Goal: Check status: Check status

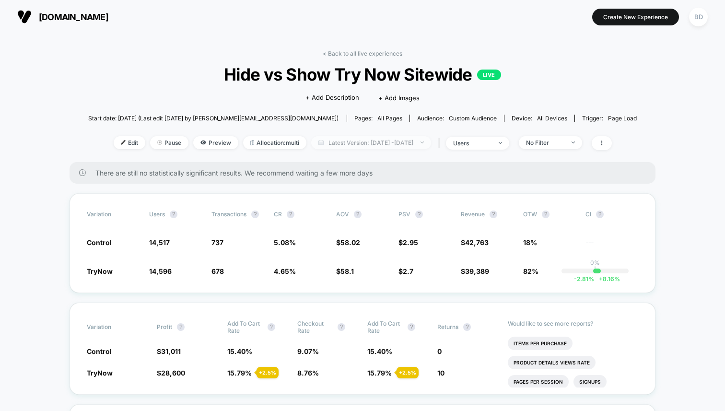
click at [419, 139] on span "Latest Version: [DATE] - [DATE]" at bounding box center [371, 142] width 120 height 13
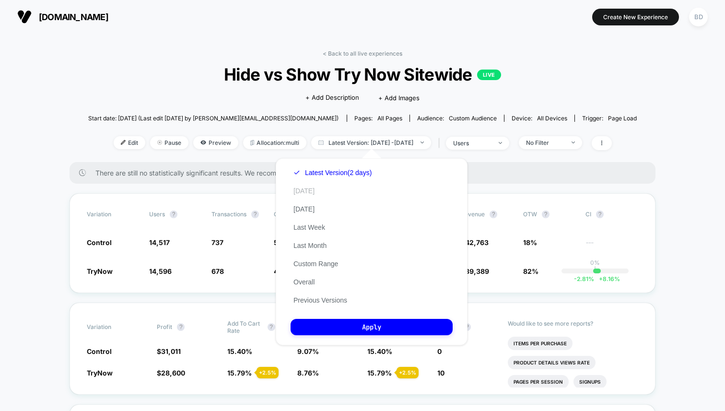
click at [305, 191] on button "[DATE]" at bounding box center [303, 190] width 27 height 9
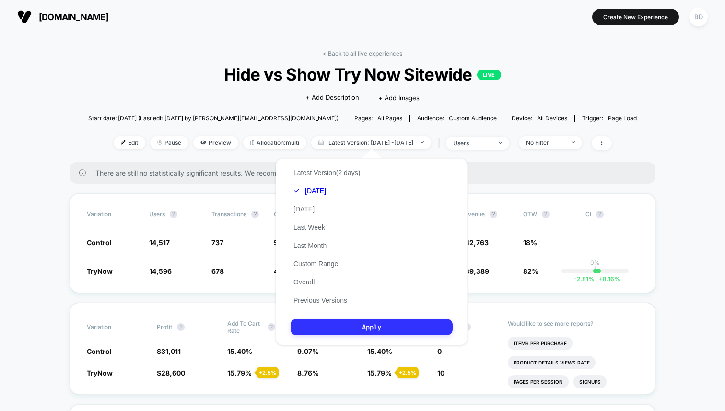
click at [372, 326] on button "Apply" at bounding box center [371, 327] width 162 height 16
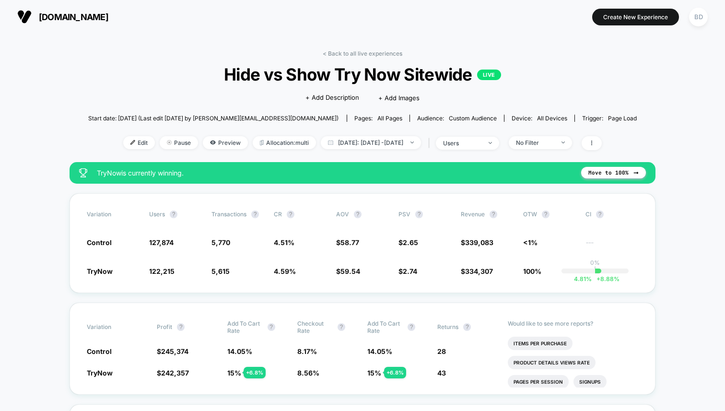
click at [415, 143] on span "[DATE]: [DATE] - [DATE]" at bounding box center [371, 142] width 100 height 13
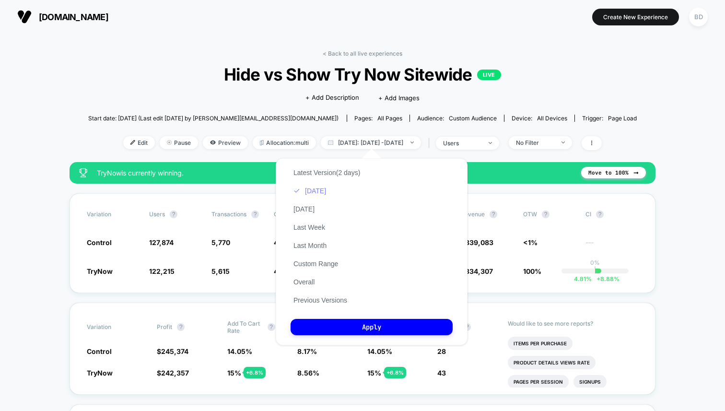
click at [315, 192] on button "[DATE]" at bounding box center [309, 190] width 38 height 9
click at [308, 265] on button "Custom Range" at bounding box center [315, 263] width 50 height 9
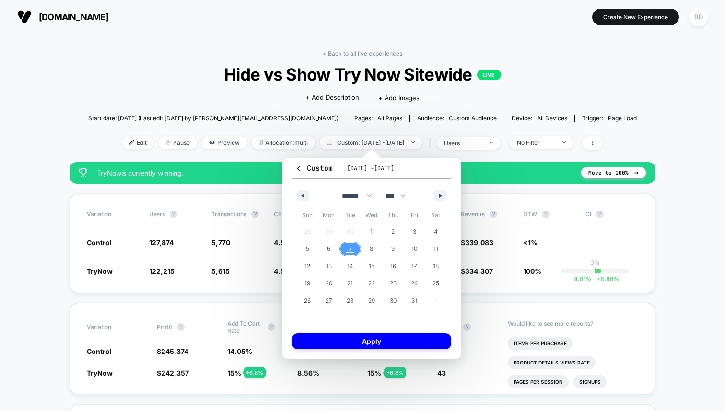
click at [350, 249] on span "7" at bounding box center [349, 248] width 3 height 17
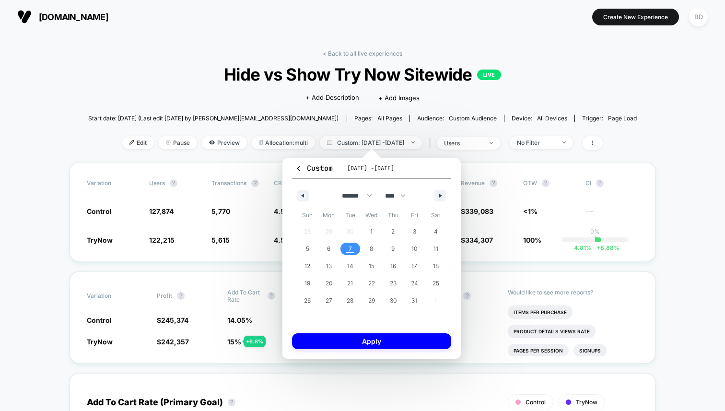
click at [350, 249] on span "7" at bounding box center [349, 248] width 3 height 17
click at [368, 341] on button "Apply" at bounding box center [371, 341] width 159 height 16
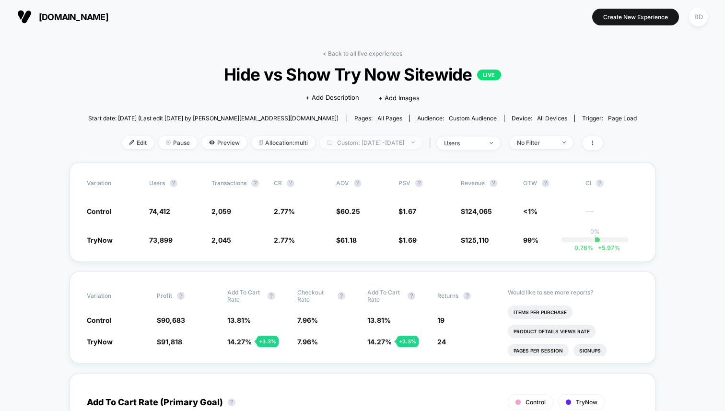
click at [368, 138] on span "Custom: [DATE] - [DATE]" at bounding box center [371, 142] width 102 height 13
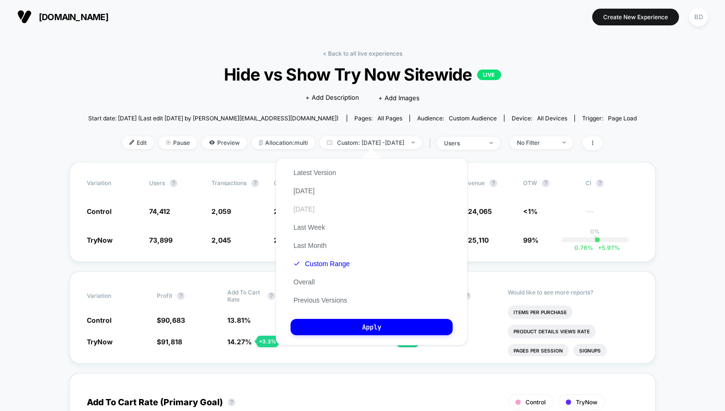
click at [314, 208] on button "[DATE]" at bounding box center [303, 209] width 27 height 9
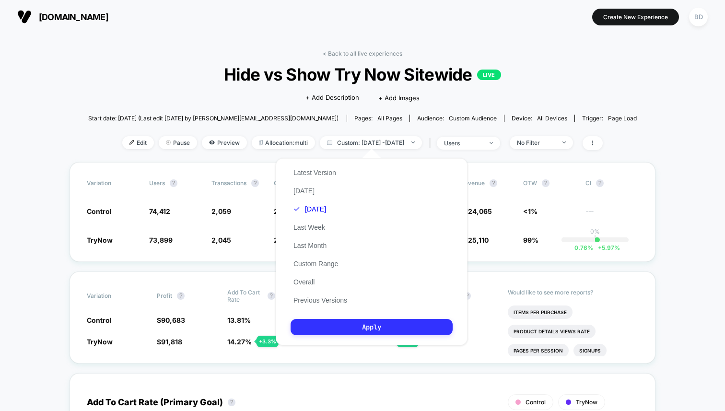
click at [357, 323] on button "Apply" at bounding box center [371, 327] width 162 height 16
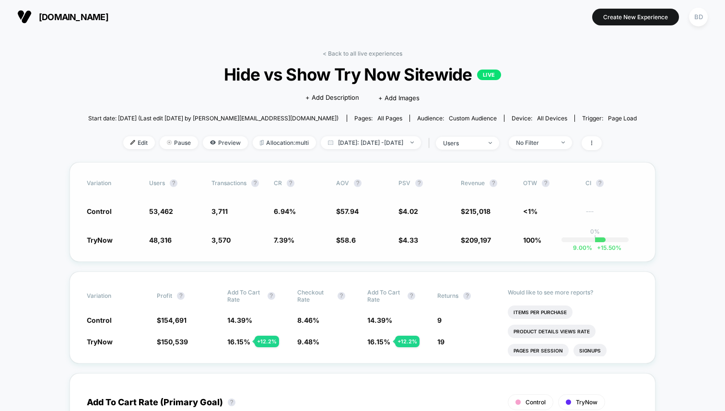
click at [314, 254] on div "Variation users ? Transactions ? CR ? AOV ? PSV ? Revenue ? OTW ? CI ? Control …" at bounding box center [362, 212] width 586 height 100
